Goal: Task Accomplishment & Management: Manage account settings

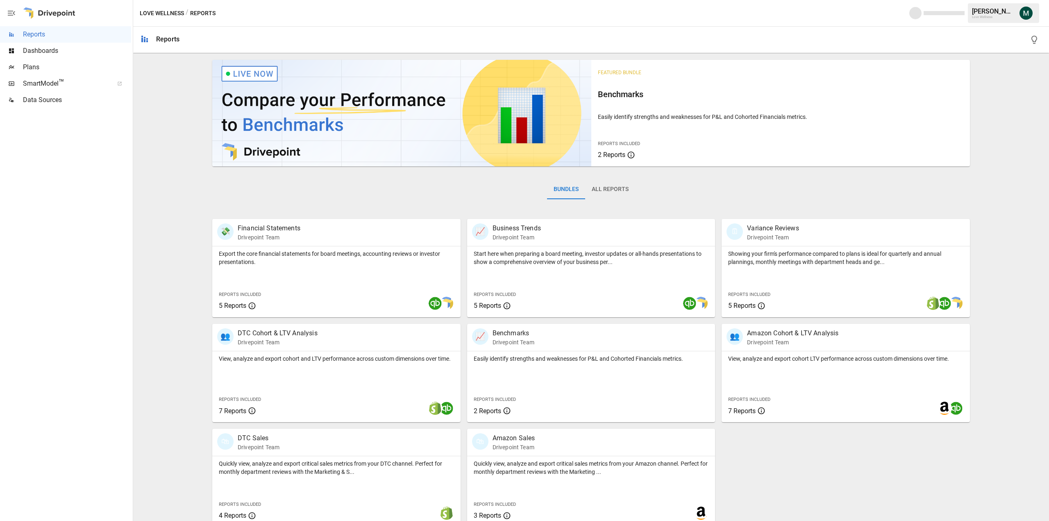
click at [46, 52] on span "Dashboards" at bounding box center [77, 51] width 108 height 10
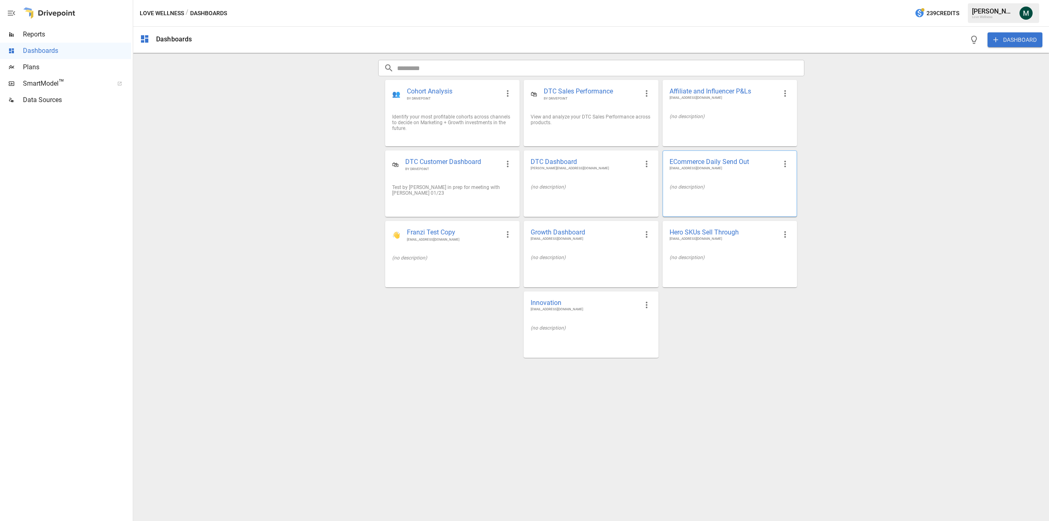
click at [715, 160] on span "ECommerce Daily Send Out" at bounding box center [722, 161] width 107 height 9
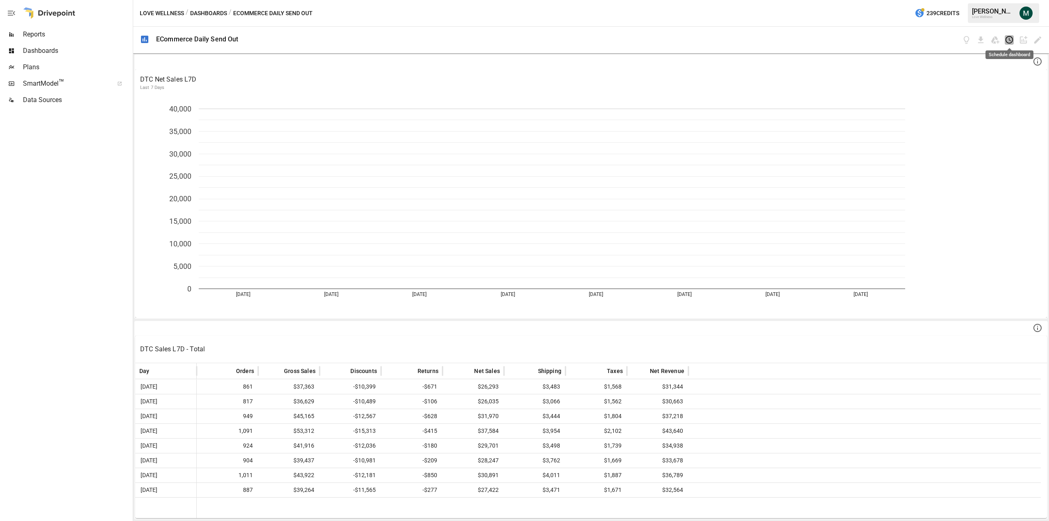
click at [1007, 39] on icon "Schedule dashboard" at bounding box center [1008, 39] width 9 height 9
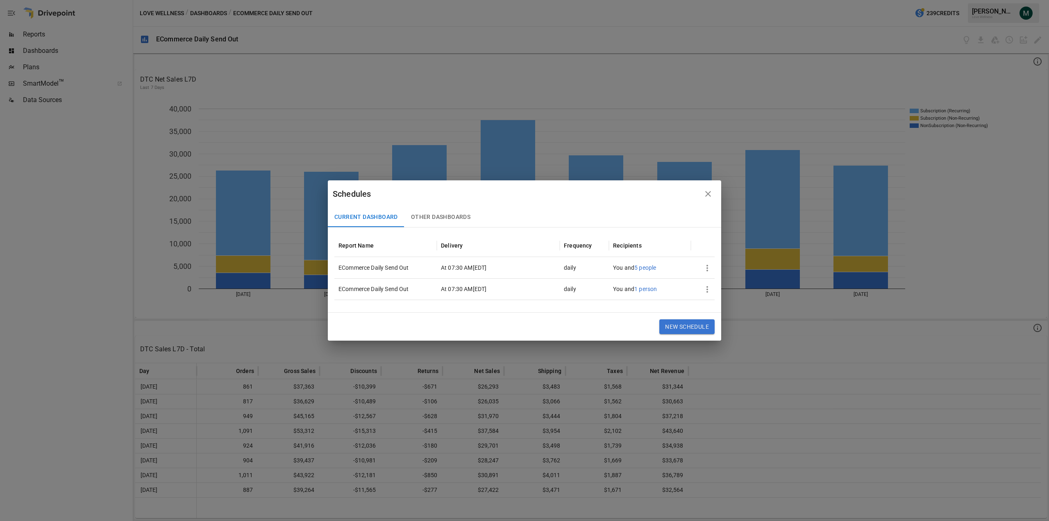
click at [707, 267] on icon "button" at bounding box center [707, 268] width 10 height 10
click at [712, 286] on div "Edit" at bounding box center [714, 288] width 11 height 10
click at [723, 291] on li "Edit" at bounding box center [722, 287] width 46 height 16
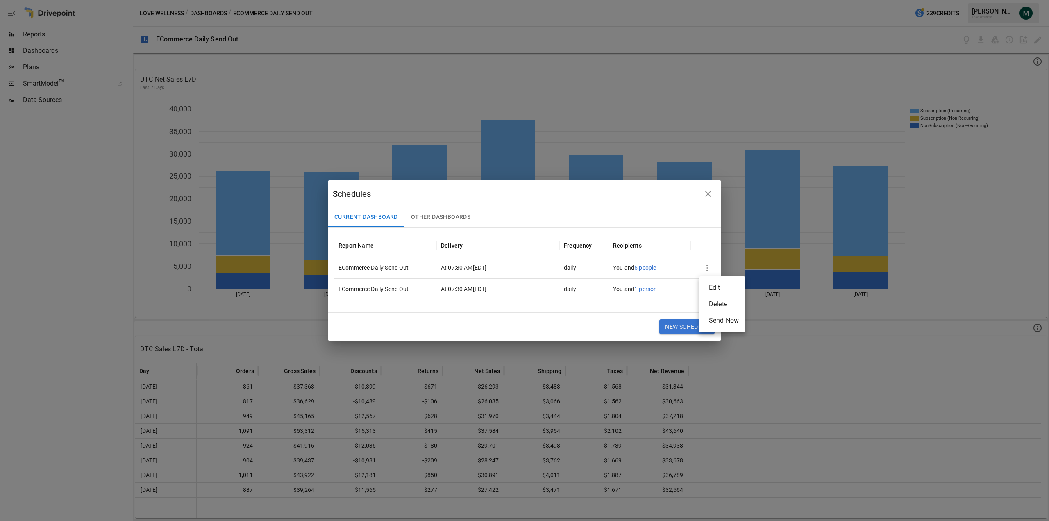
click at [672, 226] on div at bounding box center [524, 260] width 1049 height 521
click at [705, 290] on icon "button" at bounding box center [707, 289] width 10 height 10
click at [710, 306] on div "Edit" at bounding box center [714, 309] width 11 height 10
click at [710, 307] on div "Edit" at bounding box center [714, 309] width 11 height 10
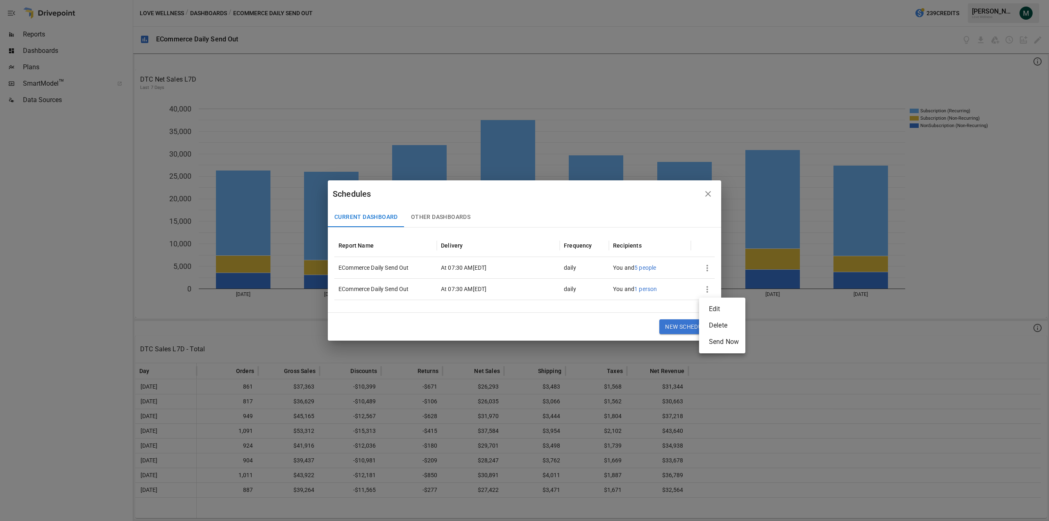
click at [710, 307] on div "Edit" at bounding box center [714, 309] width 11 height 10
click at [711, 308] on div "Edit" at bounding box center [714, 309] width 11 height 10
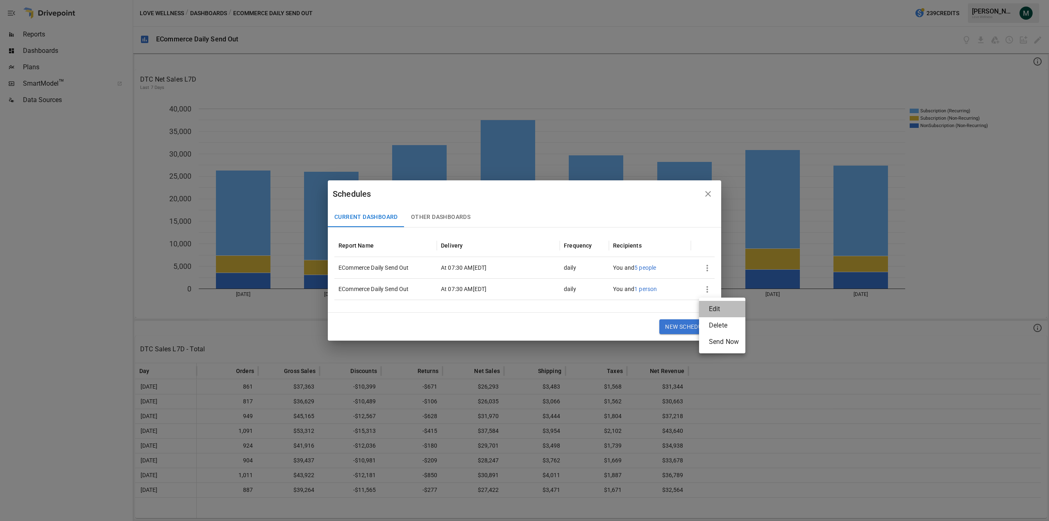
click at [711, 308] on div "Edit" at bounding box center [714, 309] width 11 height 10
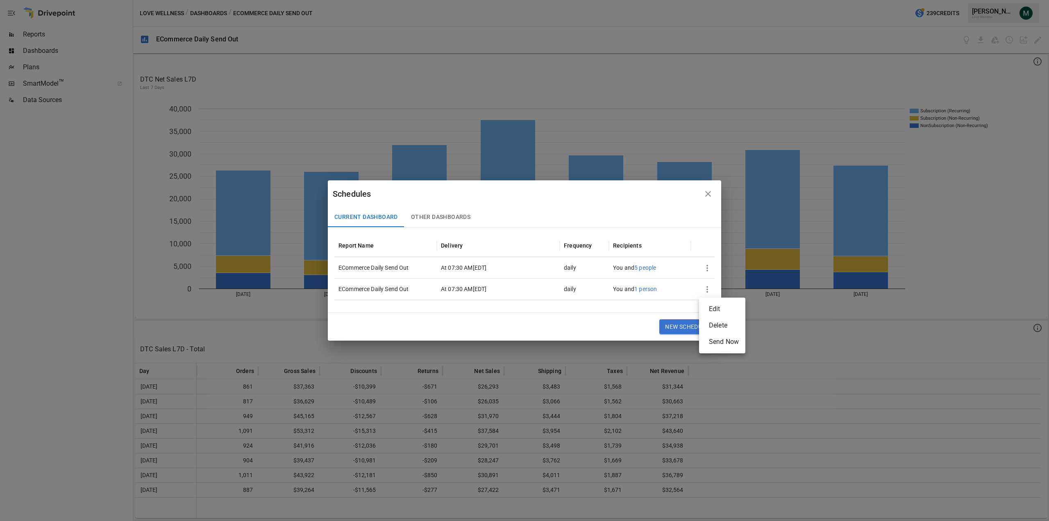
click at [711, 308] on div "Edit" at bounding box center [714, 309] width 11 height 10
click at [717, 309] on div "Edit" at bounding box center [714, 309] width 11 height 10
click at [708, 271] on div at bounding box center [524, 260] width 1049 height 521
click at [649, 269] on span "5 people" at bounding box center [645, 267] width 22 height 7
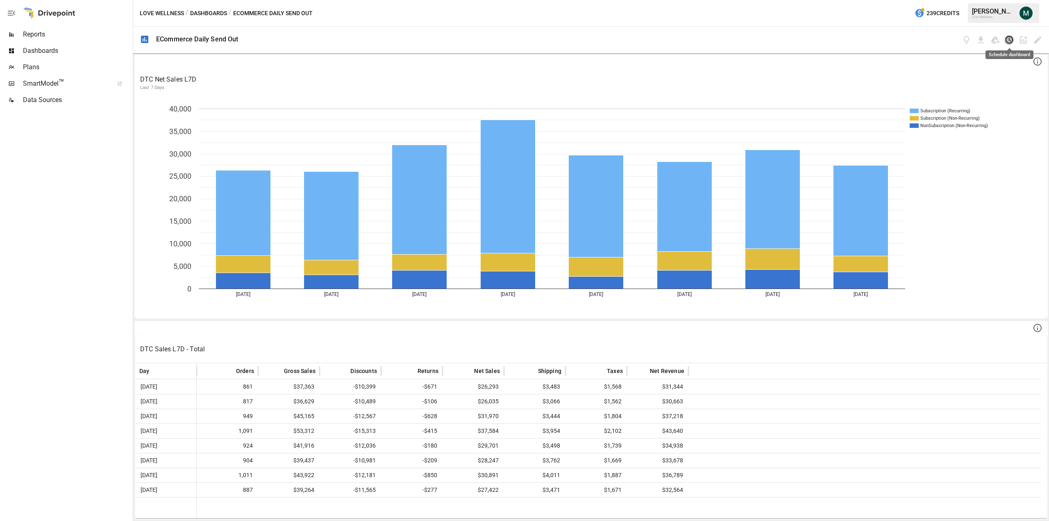
click at [1007, 41] on icon "Schedule dashboard" at bounding box center [1008, 39] width 9 height 9
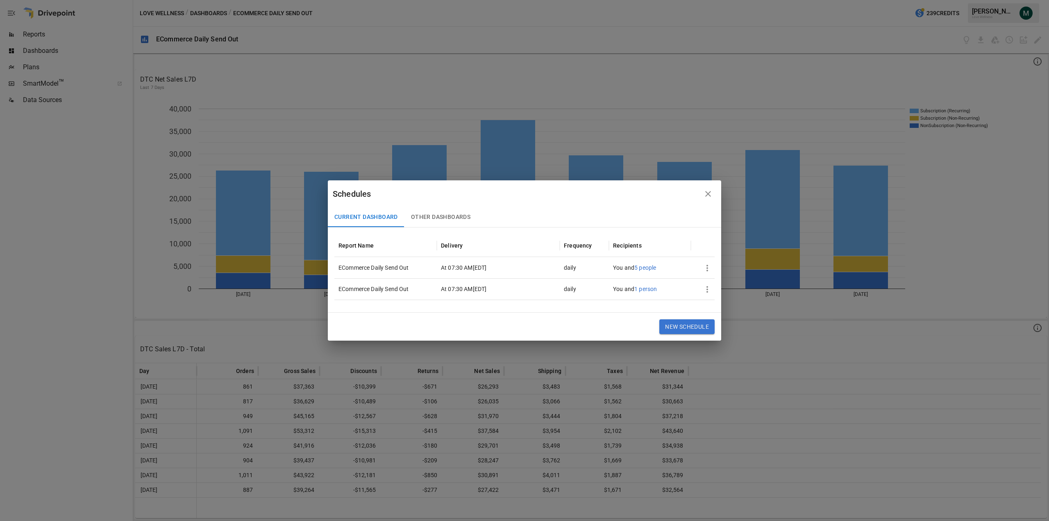
click at [707, 267] on icon "button" at bounding box center [707, 268] width 10 height 10
click at [716, 288] on div "Edit" at bounding box center [714, 288] width 11 height 10
click at [723, 284] on li "Edit" at bounding box center [722, 287] width 46 height 16
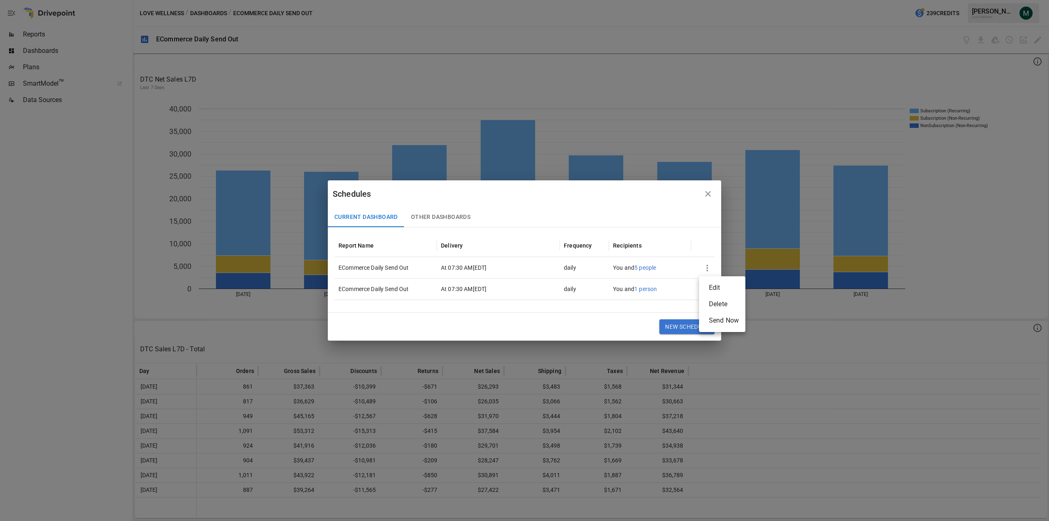
click at [709, 195] on div at bounding box center [524, 260] width 1049 height 521
click at [705, 193] on icon "button" at bounding box center [708, 194] width 10 height 10
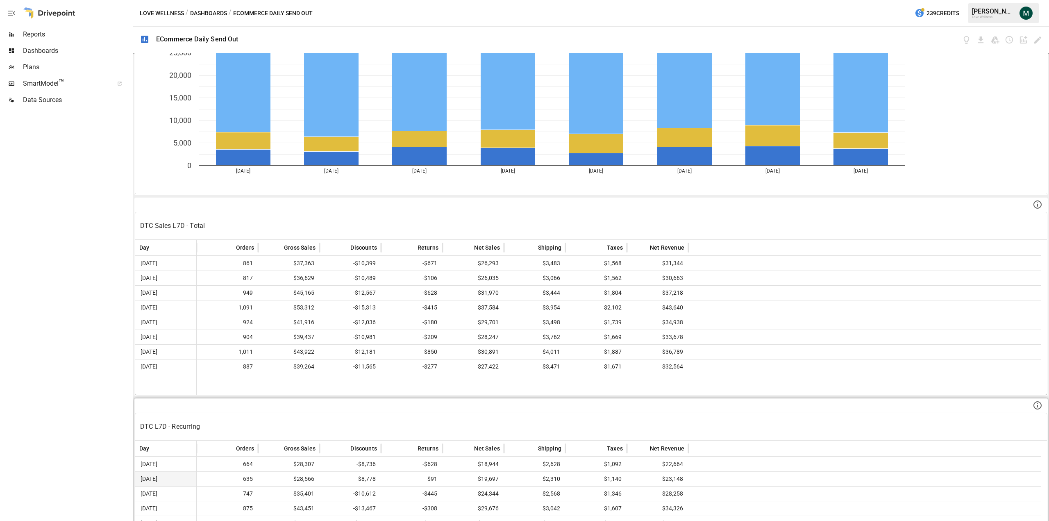
scroll to position [205, 0]
